Goal: Complete application form: Complete application form

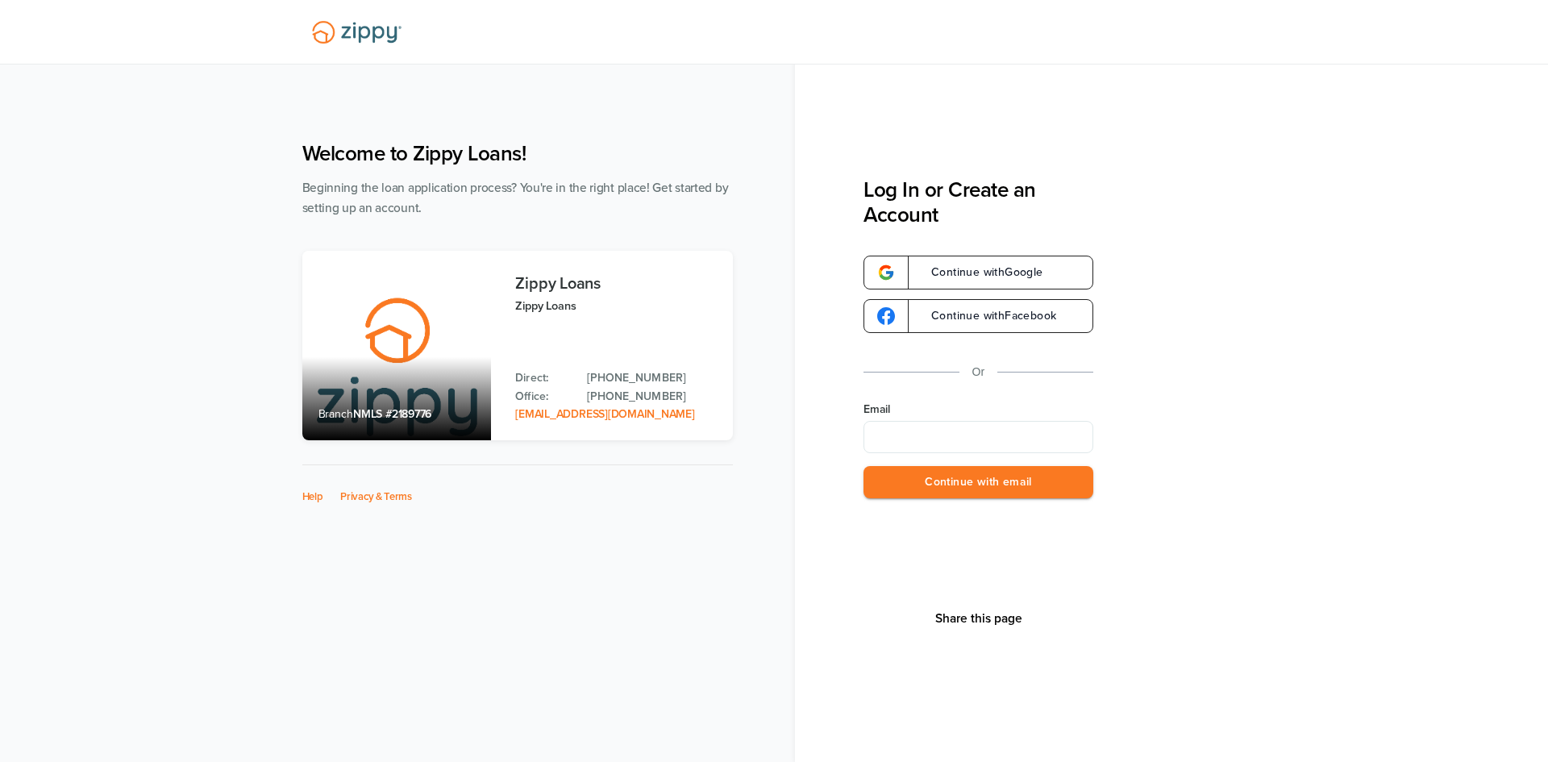
click at [1250, 402] on div "Share this page Log In or Create an Account Continue with Google Continue with …" at bounding box center [1206, 457] width 685 height 560
click at [1025, 439] on input "Email" at bounding box center [979, 437] width 230 height 32
type input "**********"
click at [1050, 484] on button "Continue with email" at bounding box center [979, 482] width 230 height 33
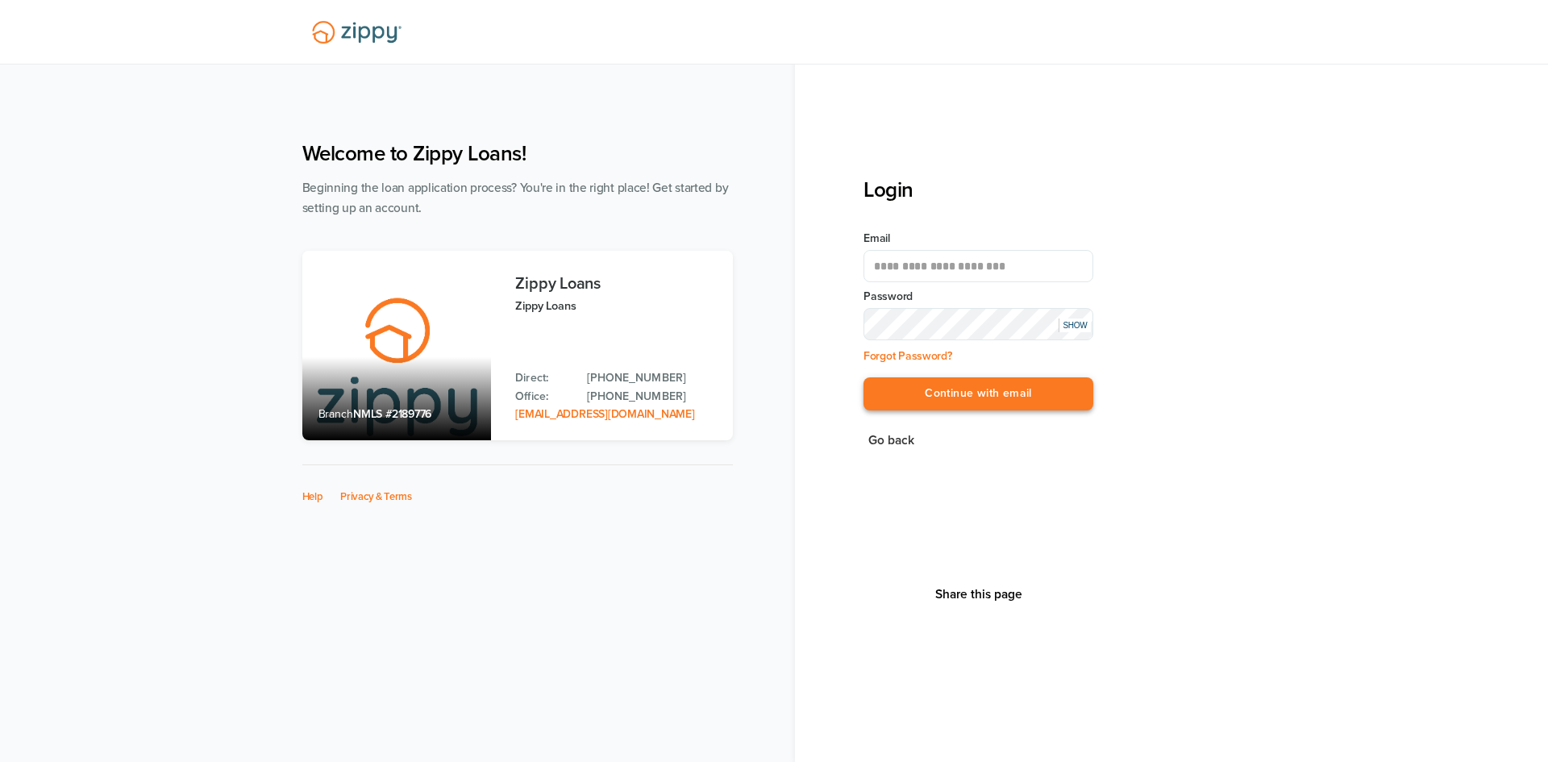
click at [1030, 401] on button "Continue with email" at bounding box center [979, 393] width 230 height 33
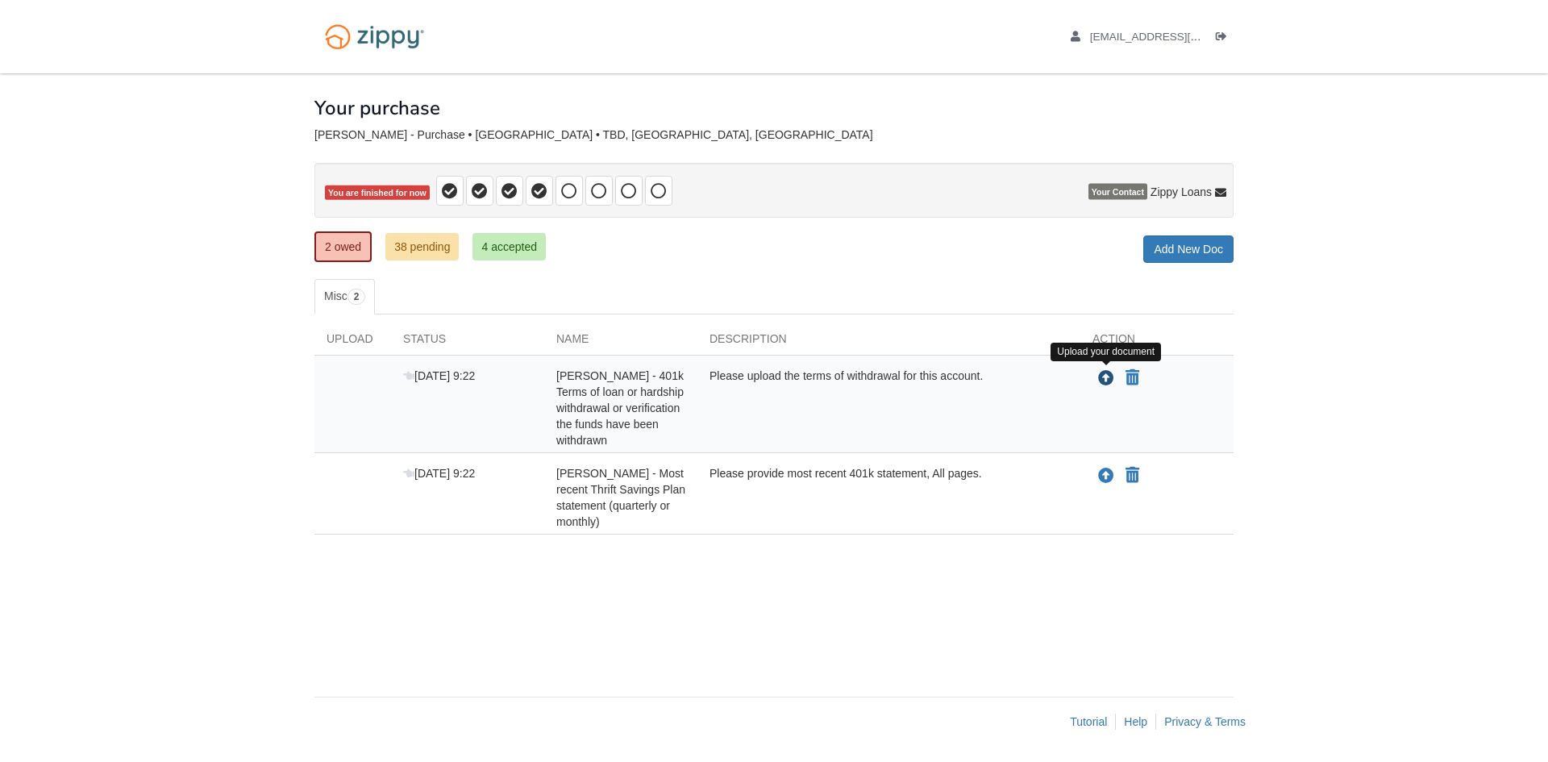
click at [1105, 377] on icon "Upload Myranda Nevins - 401k Terms of loan or hardship withdrawal or verificati…" at bounding box center [1106, 379] width 16 height 16
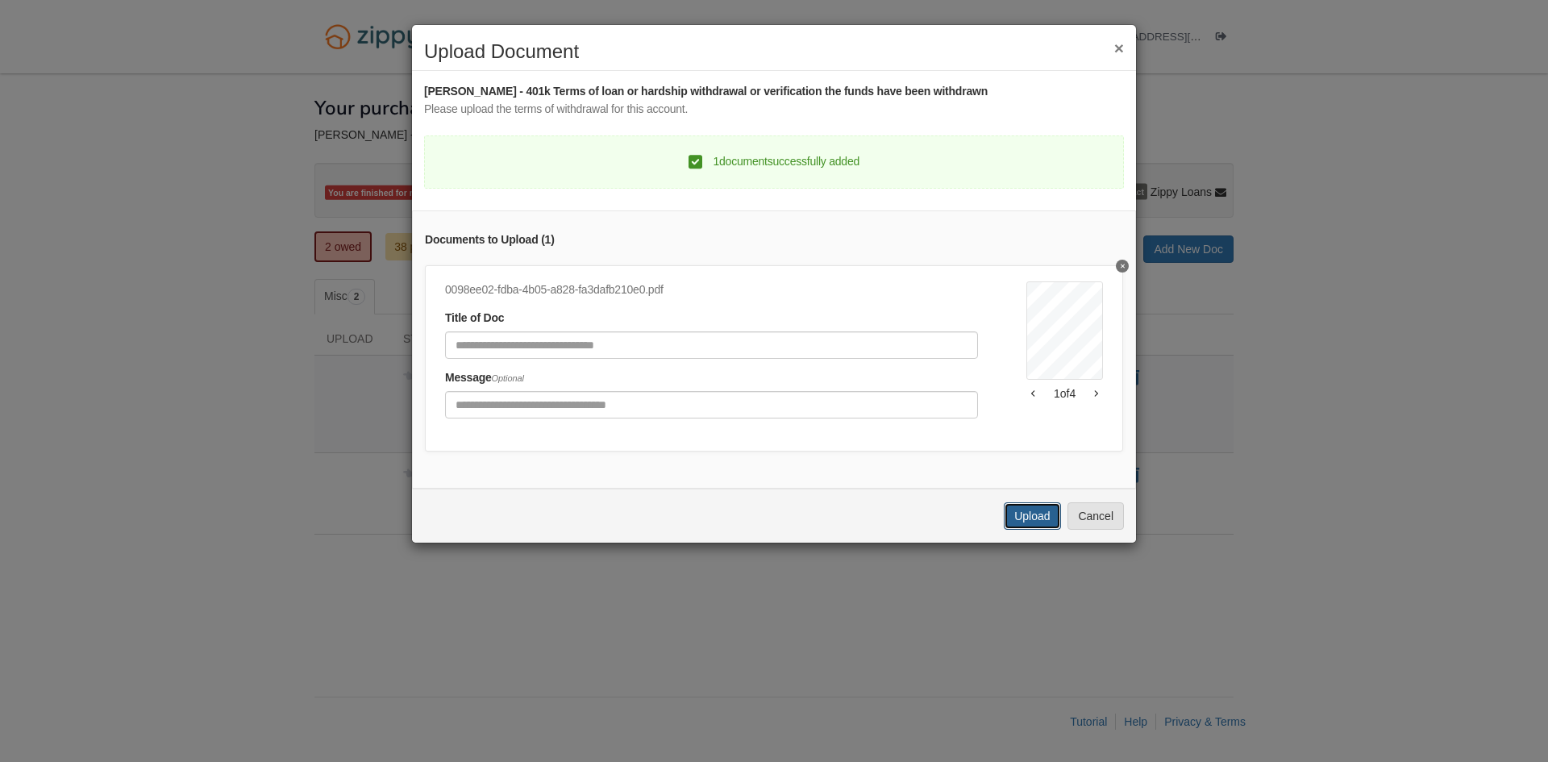
click at [1018, 530] on button "Upload" at bounding box center [1032, 515] width 56 height 27
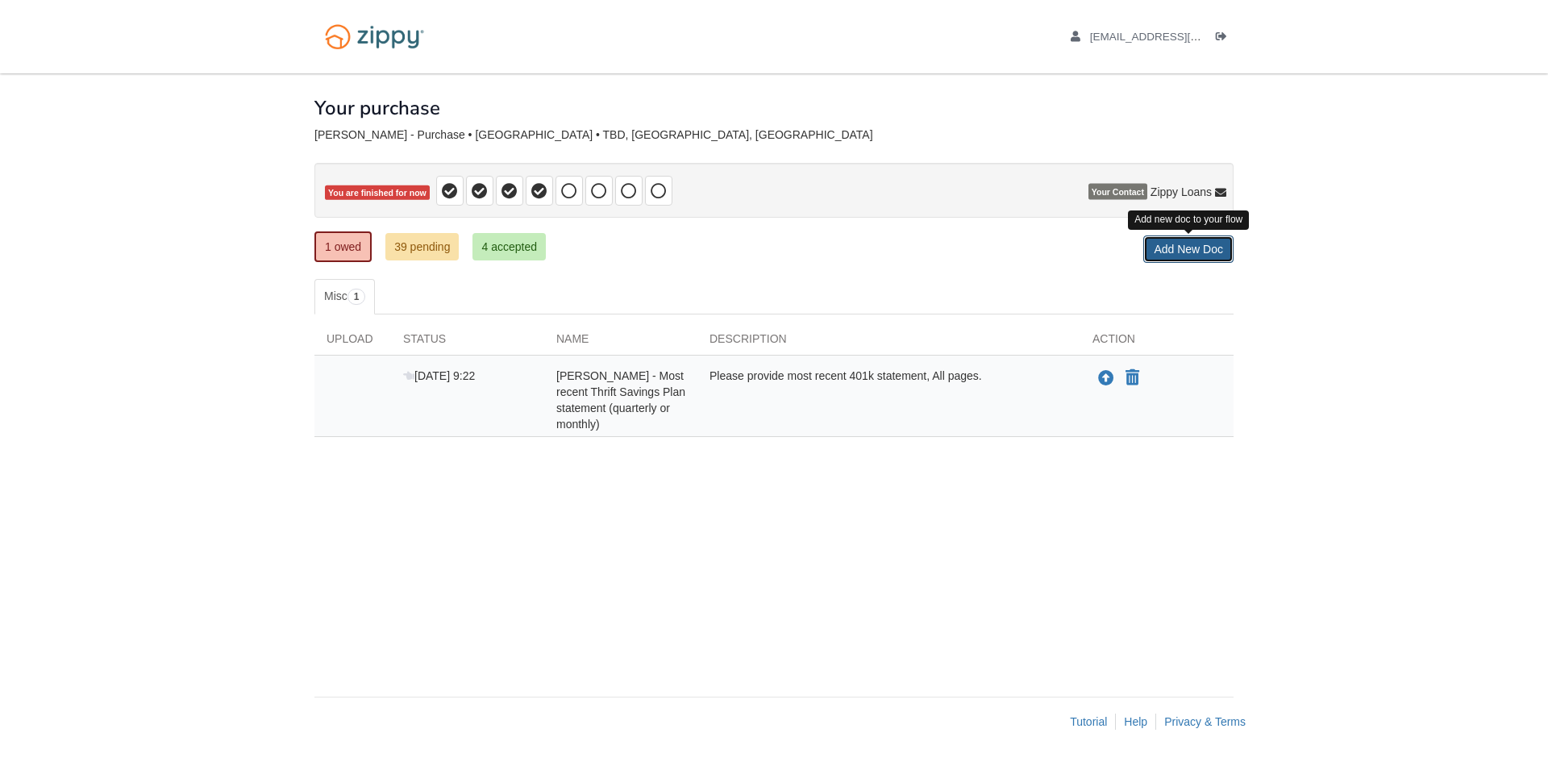
click at [1178, 250] on link "Add New Doc" at bounding box center [1188, 248] width 90 height 27
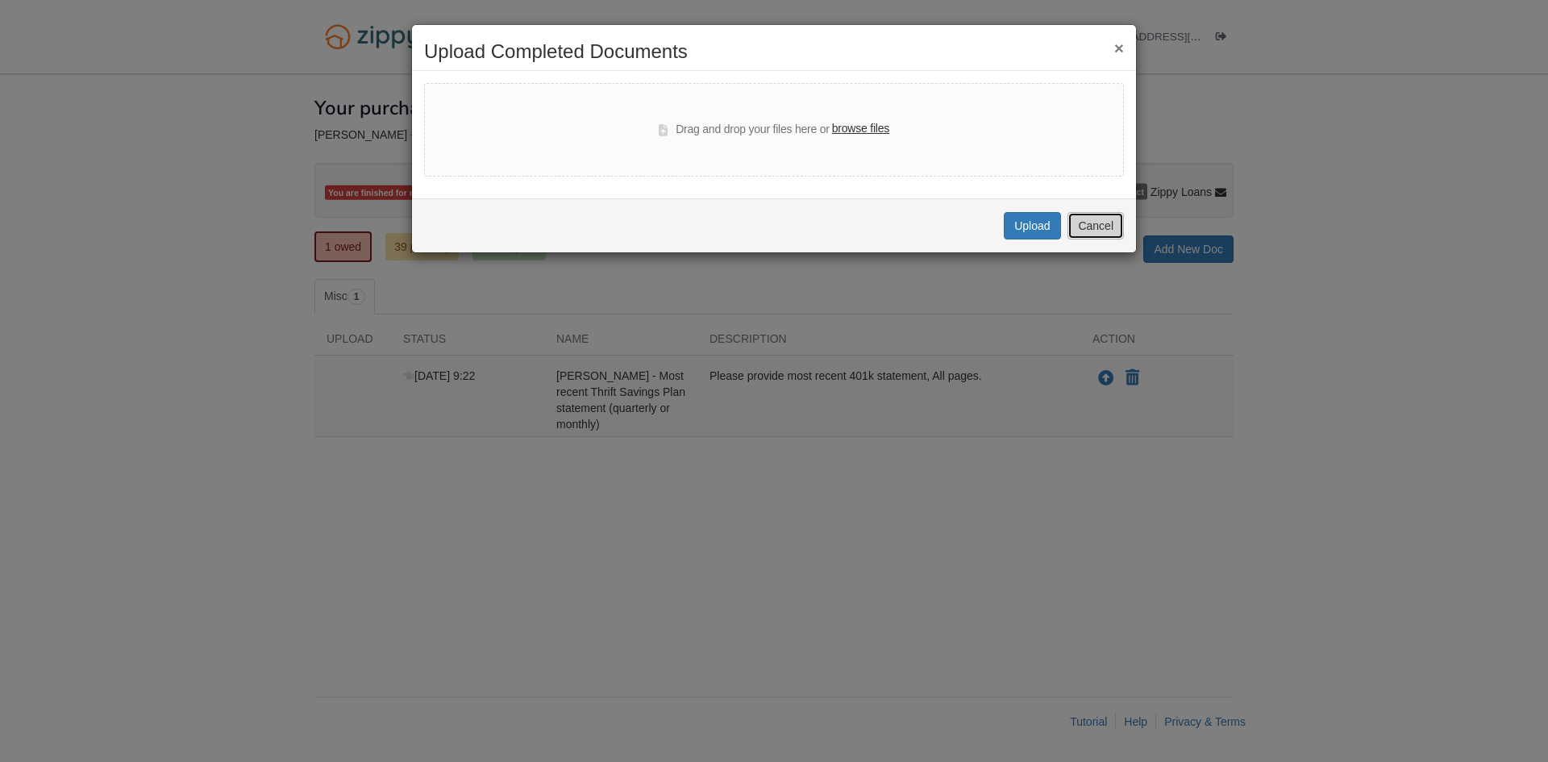
click at [1091, 223] on button "Cancel" at bounding box center [1096, 225] width 56 height 27
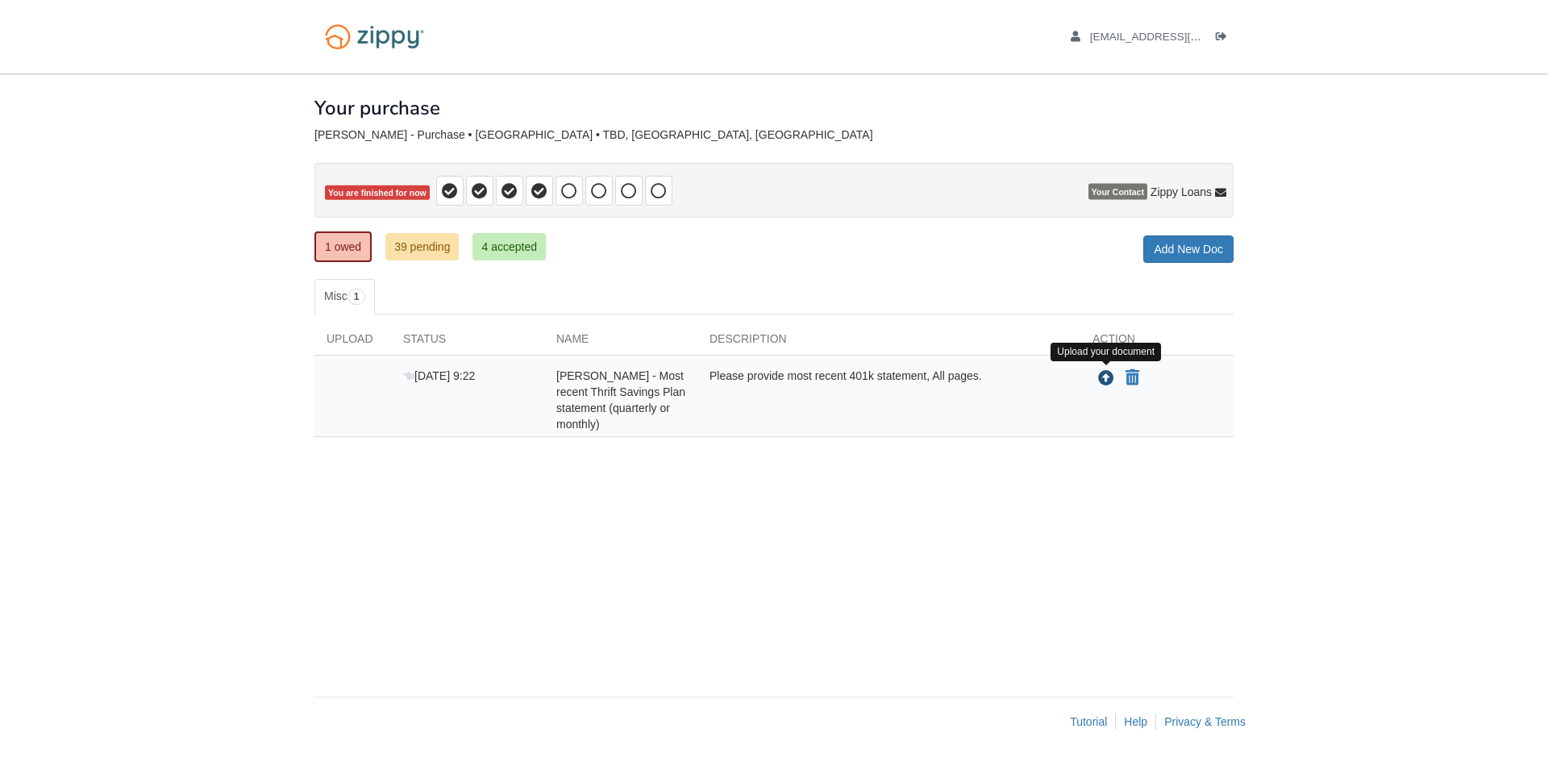
click at [1101, 384] on icon "Upload Myranda Nevins - Most recent Thrift Savings Plan statement (quarterly or…" at bounding box center [1106, 379] width 16 height 16
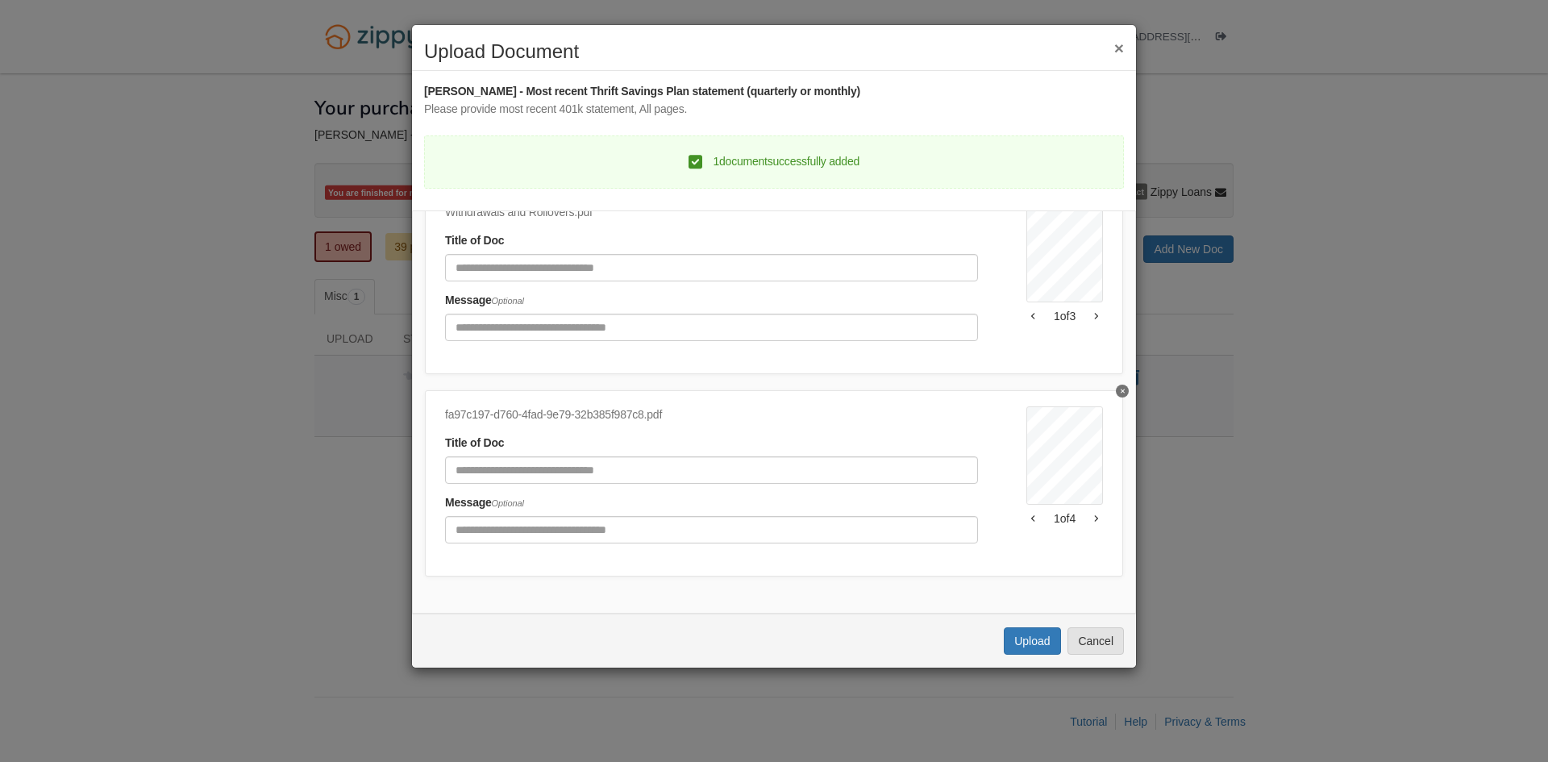
scroll to position [90, 0]
click at [1033, 642] on button "Upload" at bounding box center [1032, 640] width 56 height 27
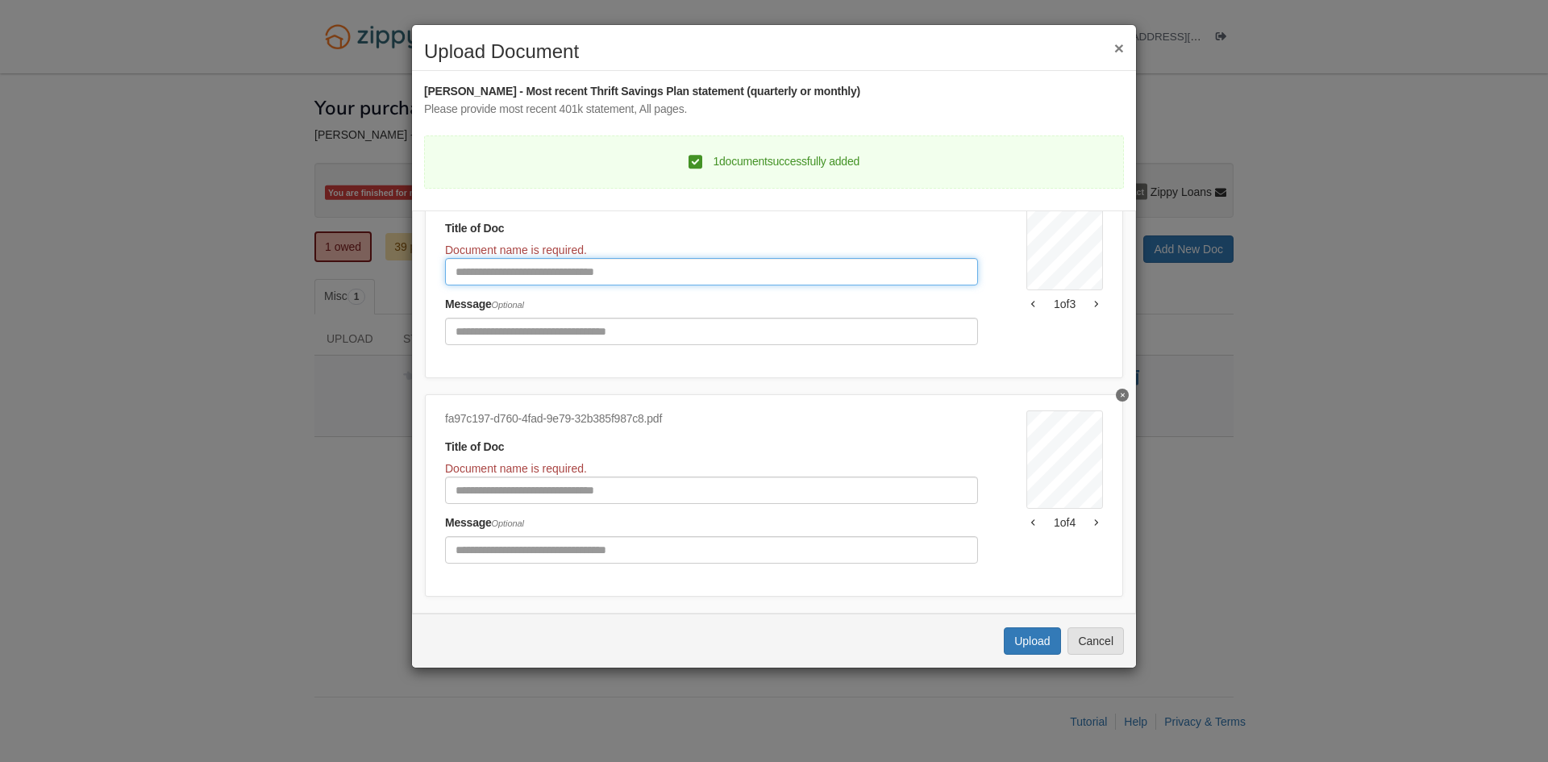
click at [508, 277] on input "Document Title" at bounding box center [711, 271] width 533 height 27
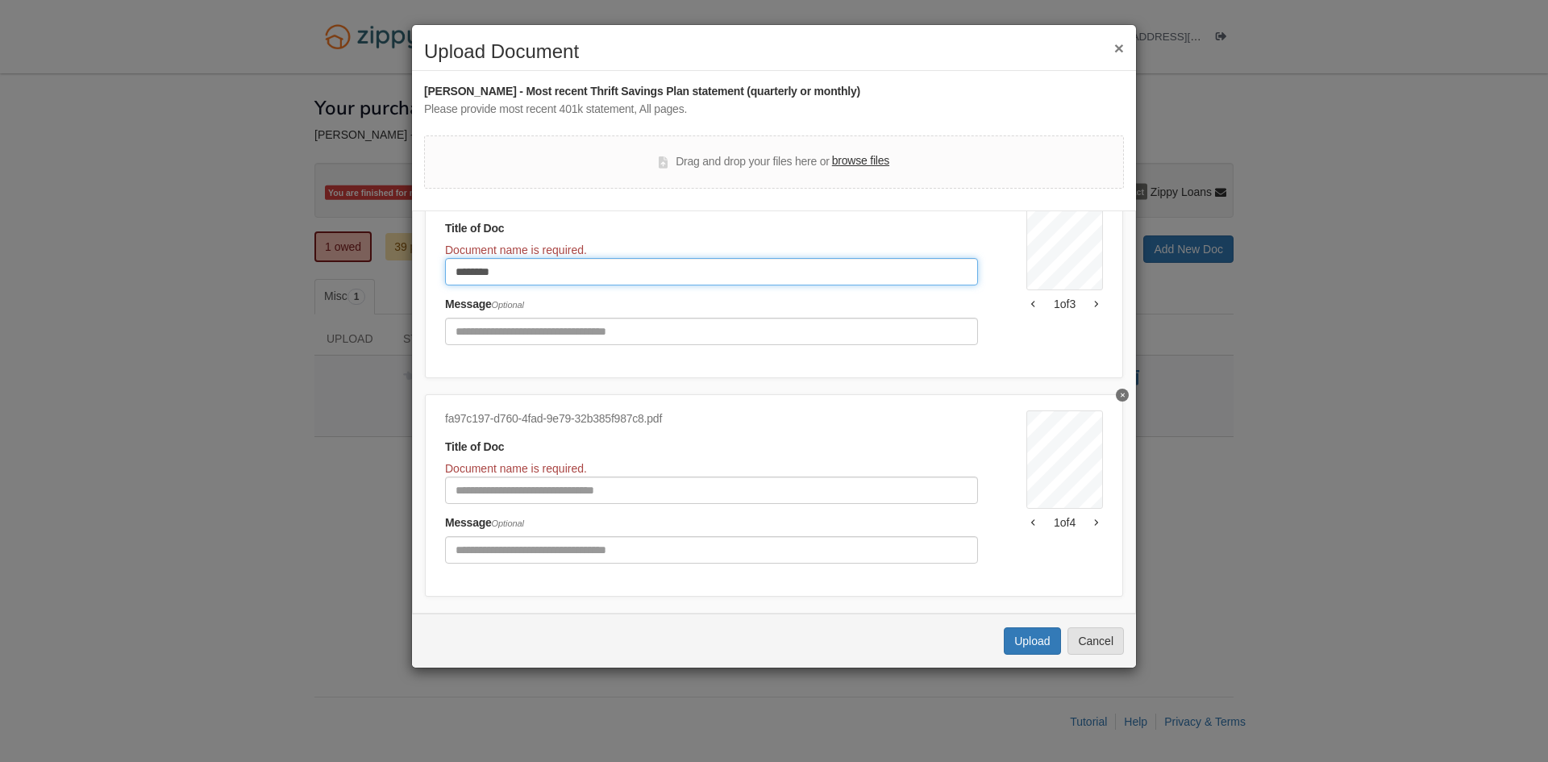
type input "********"
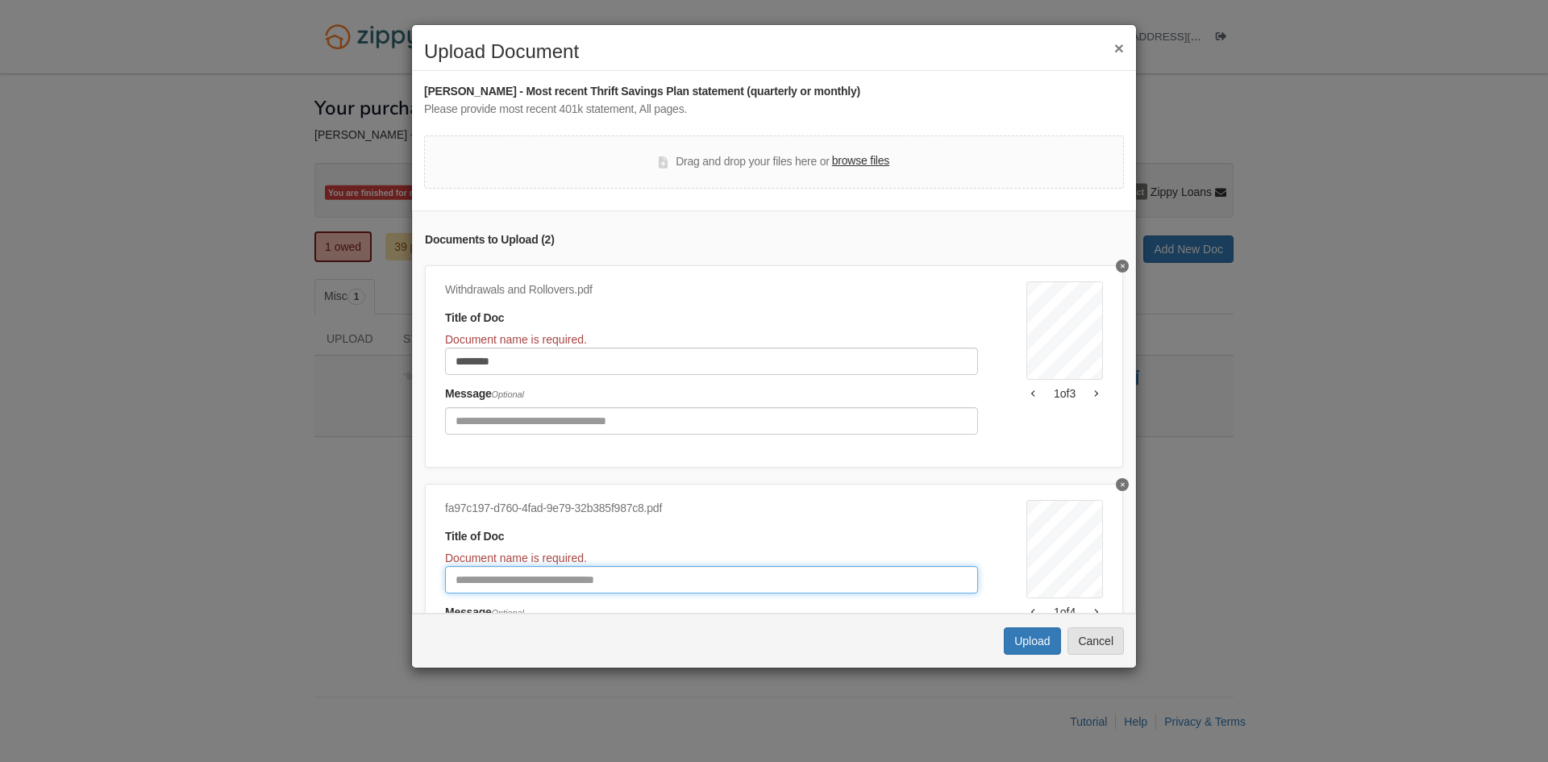
click at [603, 578] on input "Document Title" at bounding box center [711, 579] width 533 height 27
type input "**********"
click at [1003, 632] on div "Uploading... Upload Cancel" at bounding box center [774, 641] width 724 height 54
click at [1015, 639] on button "Upload" at bounding box center [1032, 640] width 56 height 27
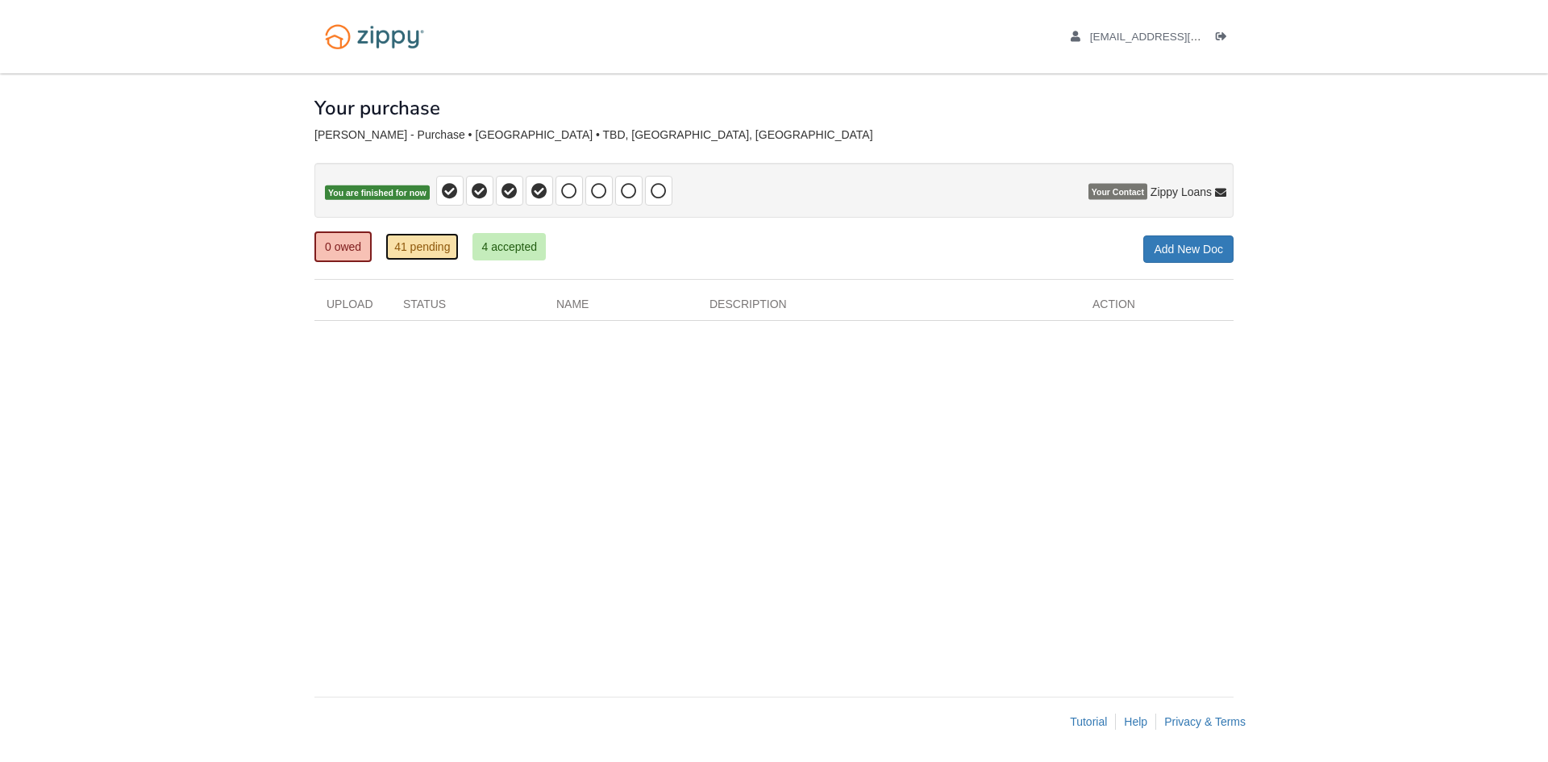
click at [400, 239] on link "41 pending" at bounding box center [421, 246] width 73 height 27
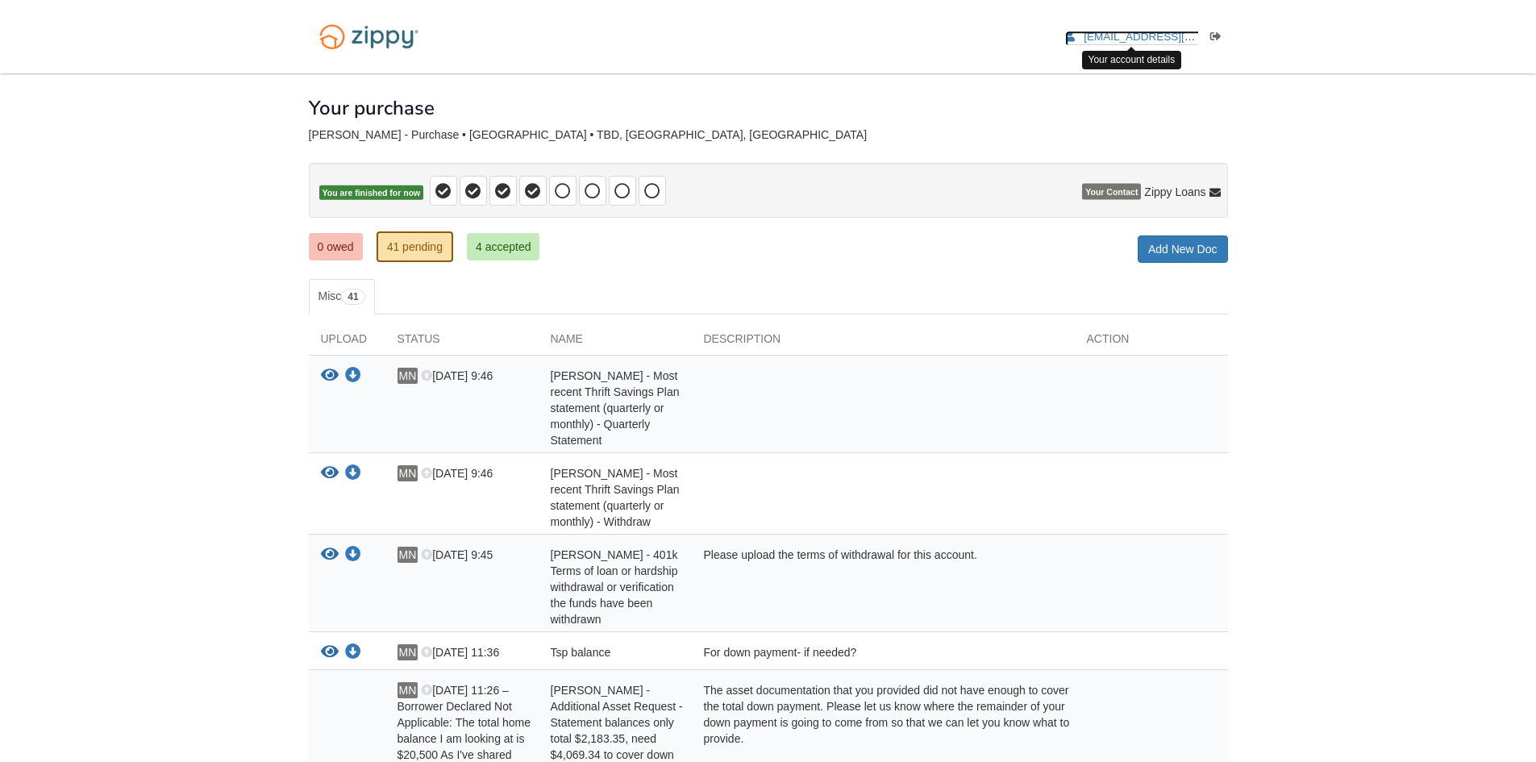
click at [1186, 39] on span "[EMAIL_ADDRESS][DOMAIN_NAME]" at bounding box center [1176, 37] width 185 height 12
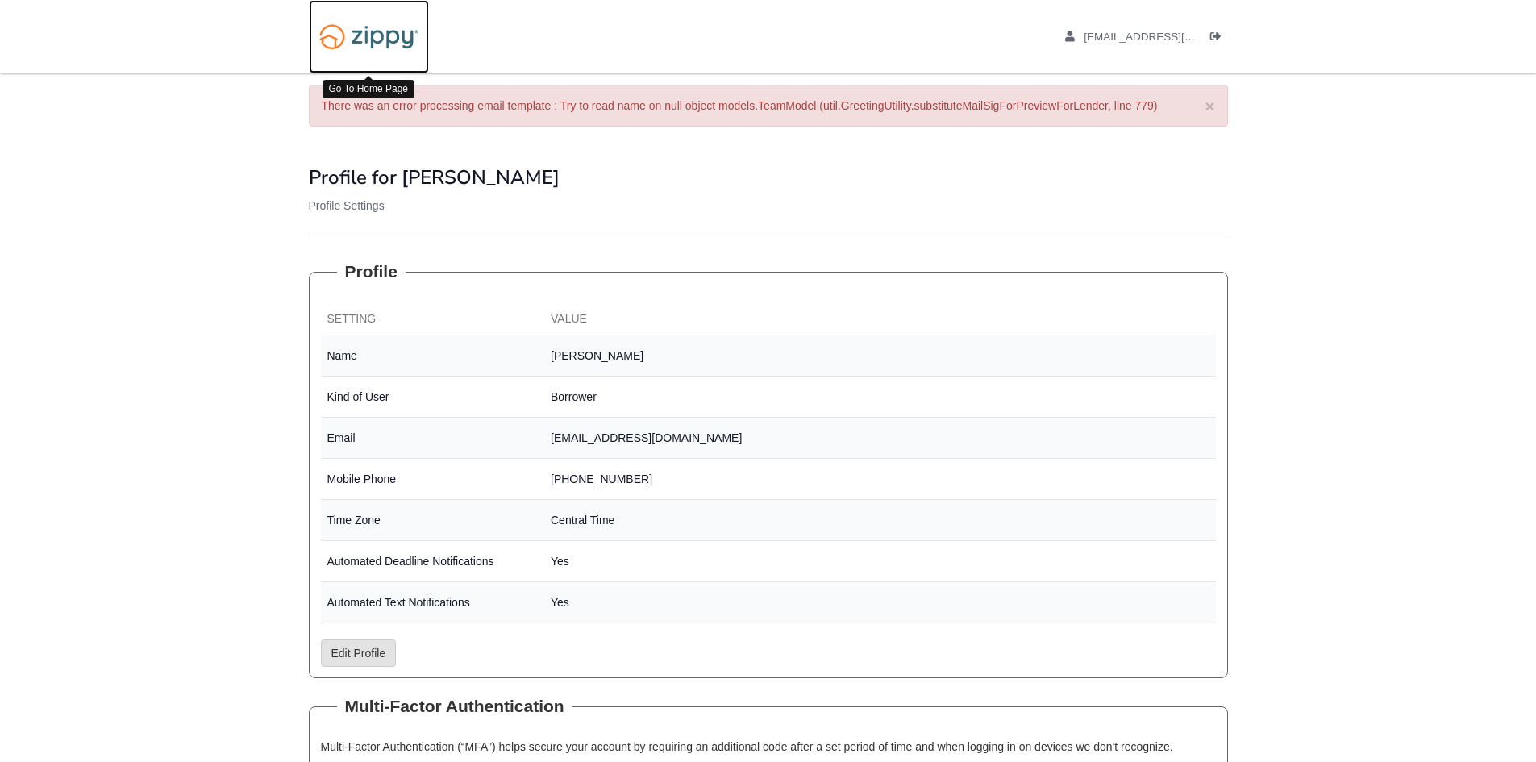
click at [409, 49] on img at bounding box center [369, 36] width 120 height 41
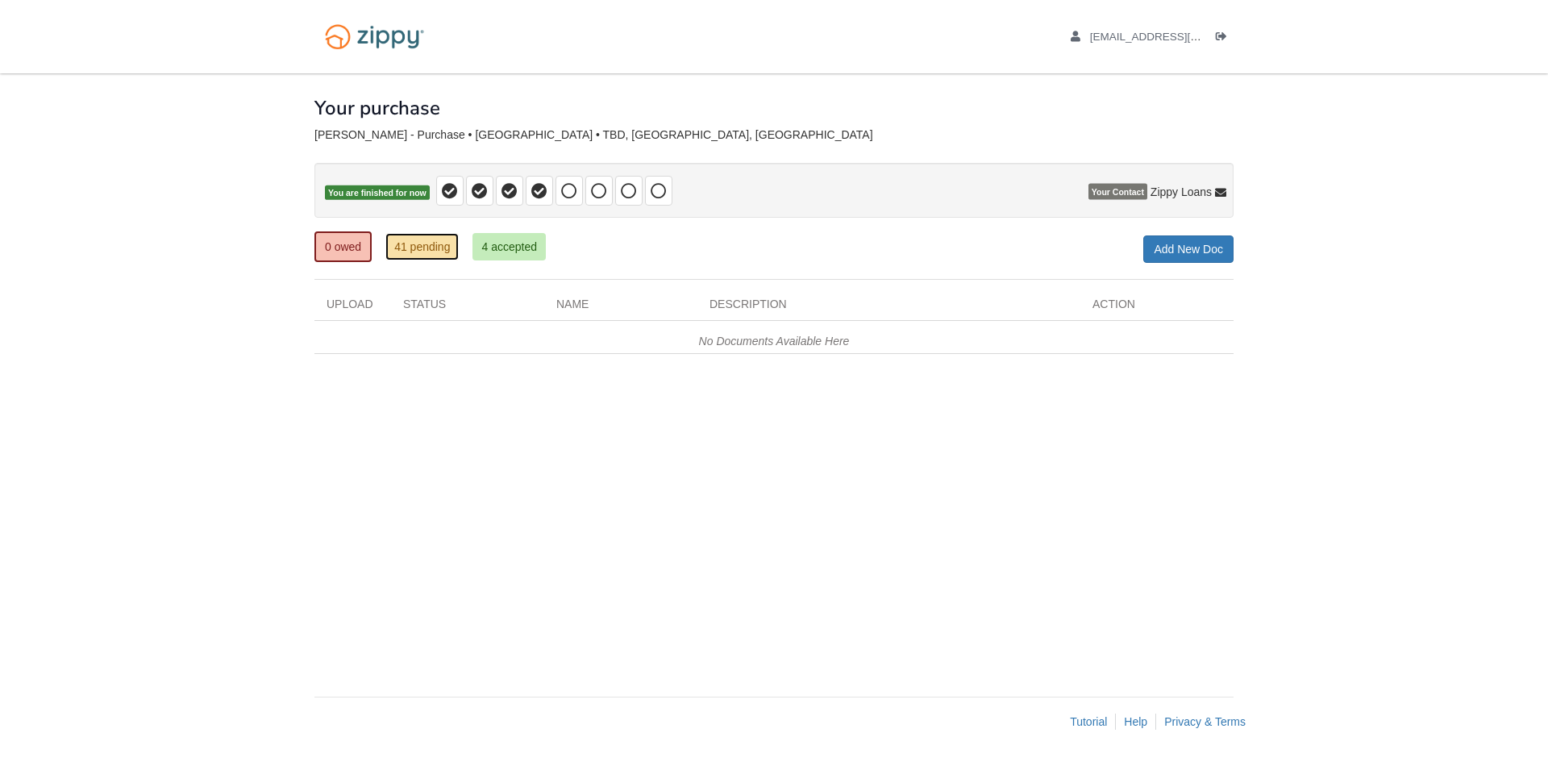
click at [424, 245] on link "41 pending" at bounding box center [421, 246] width 73 height 27
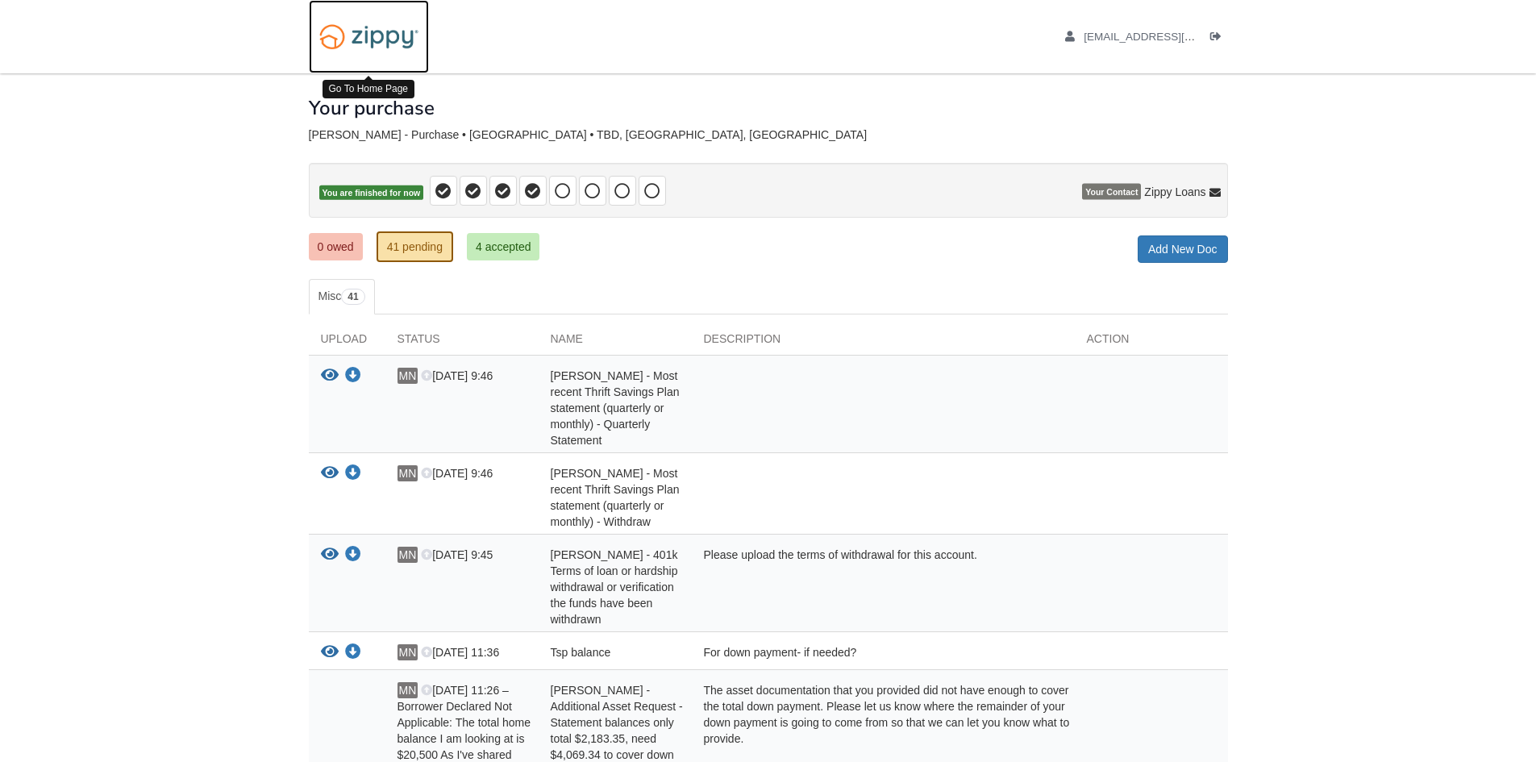
click at [339, 40] on img at bounding box center [369, 36] width 120 height 41
